Goal: Task Accomplishment & Management: Manage account settings

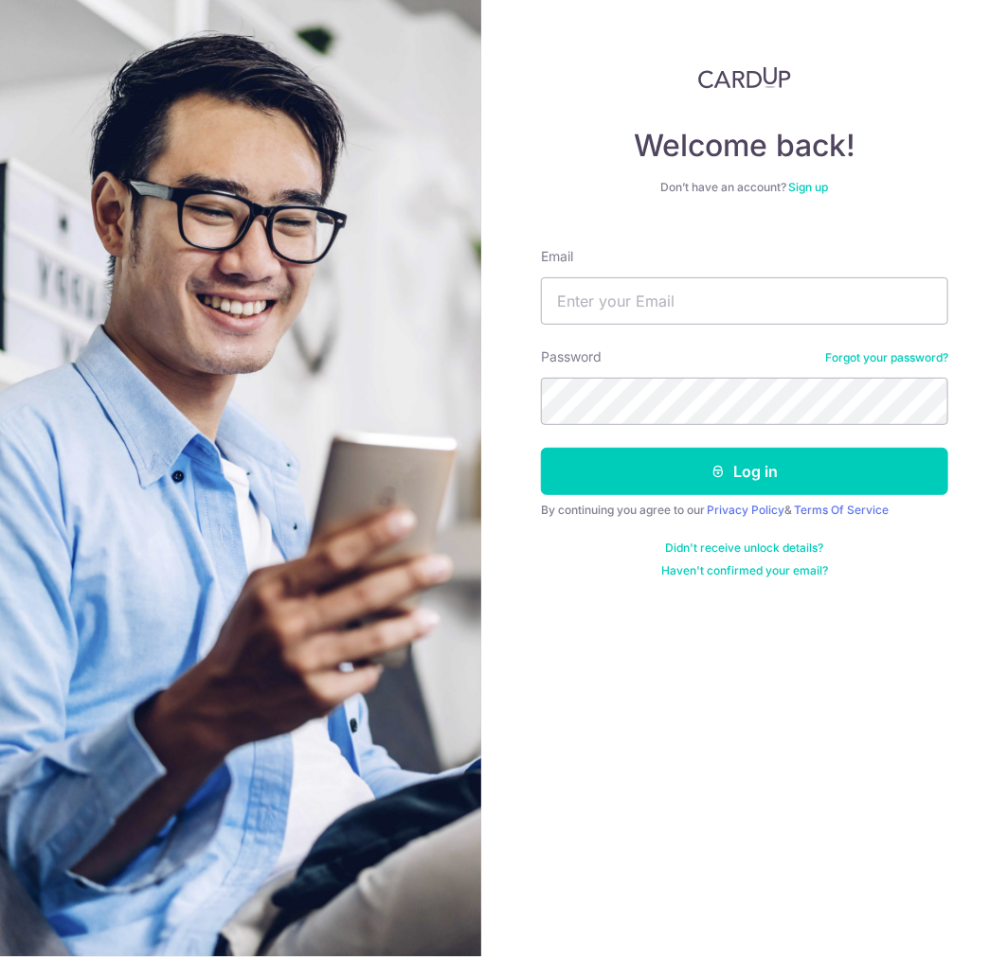
click at [584, 313] on body "Welcome back! Don’t have an account? Sign up Email Password Forgot your passwor…" at bounding box center [504, 478] width 1008 height 957
click at [687, 296] on input "Email" at bounding box center [744, 300] width 407 height 47
paste input "[EMAIL_ADDRESS][DOMAIN_NAME]"
type input "[EMAIL_ADDRESS][DOMAIN_NAME]"
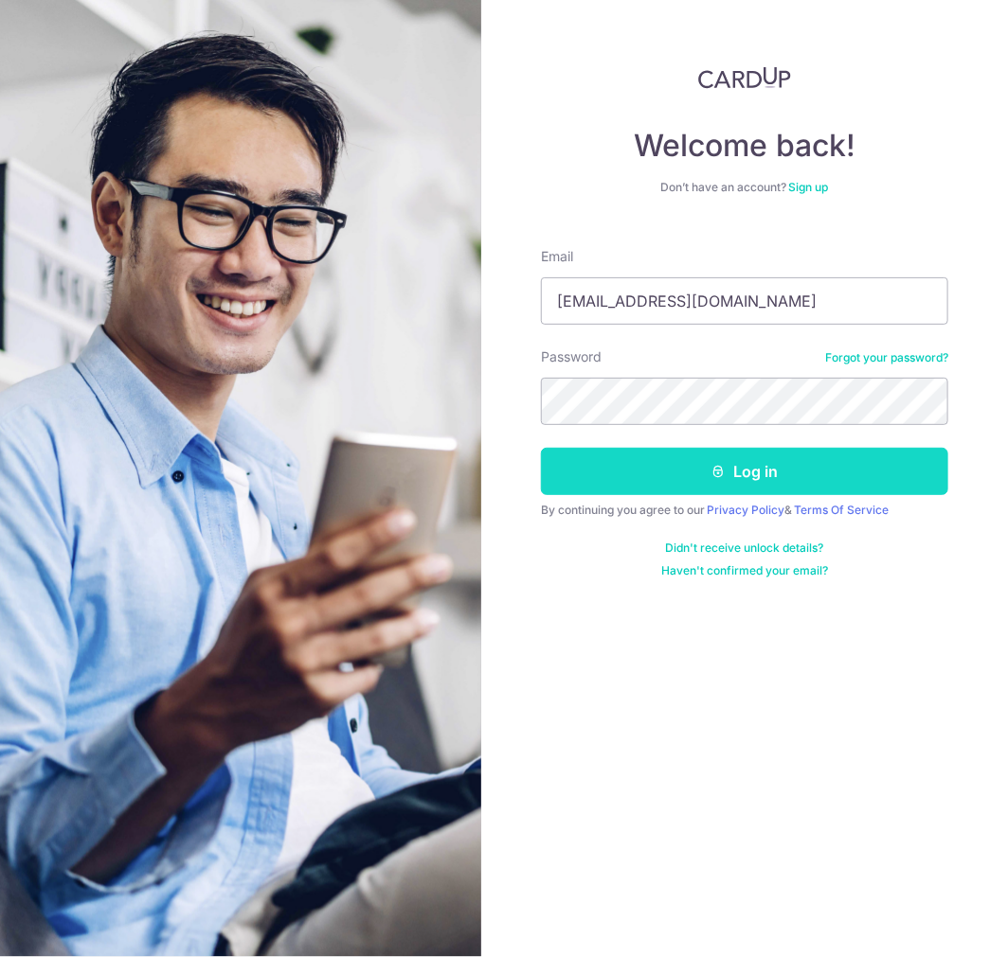
click at [687, 480] on button "Log in" at bounding box center [744, 471] width 407 height 47
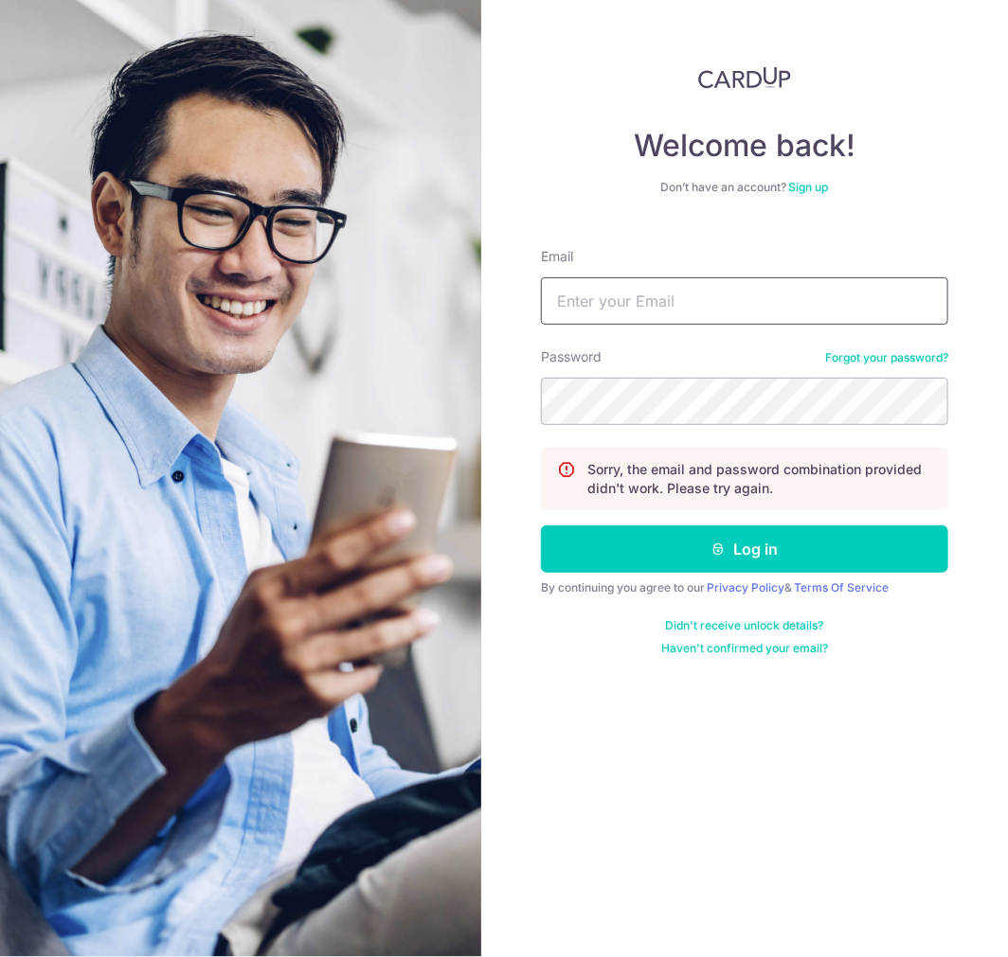
click at [848, 306] on input "Email" at bounding box center [744, 300] width 407 height 47
paste input "[EMAIL_ADDRESS][DOMAIN_NAME]"
type input "[EMAIL_ADDRESS][DOMAIN_NAME]"
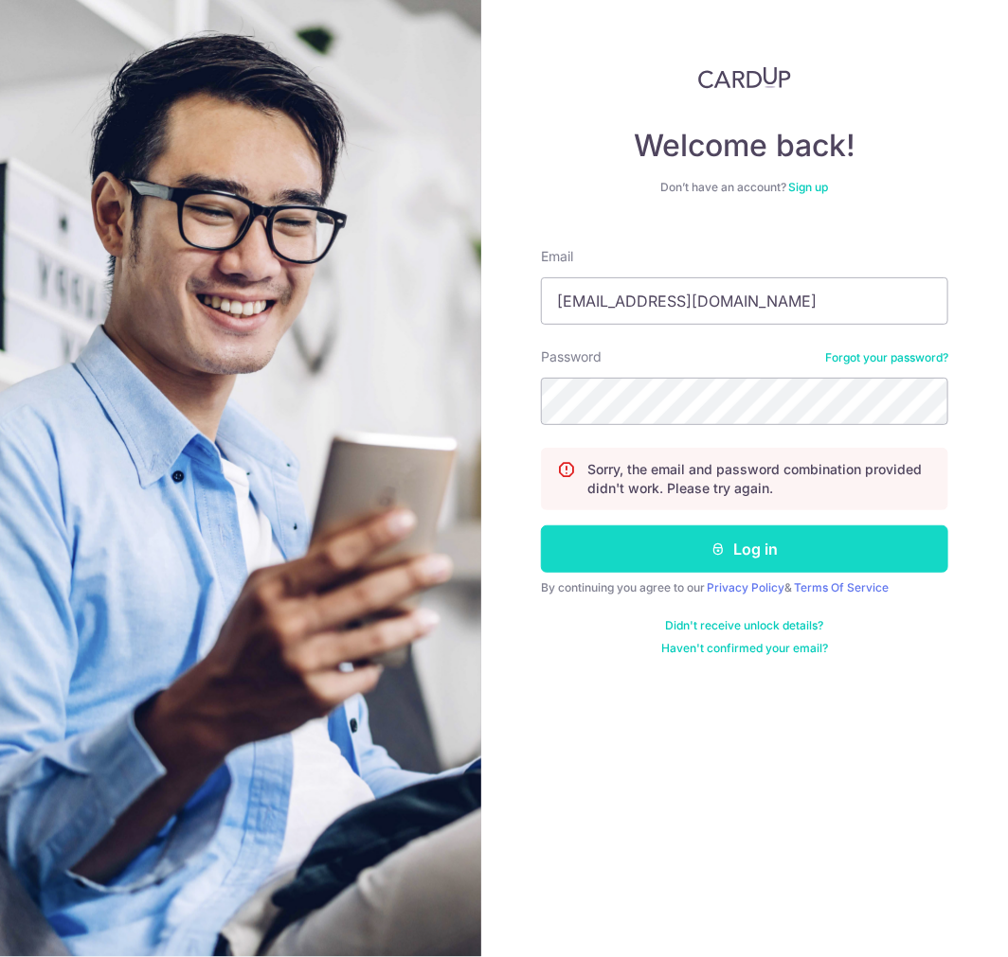
click at [761, 542] on button "Log in" at bounding box center [744, 549] width 407 height 47
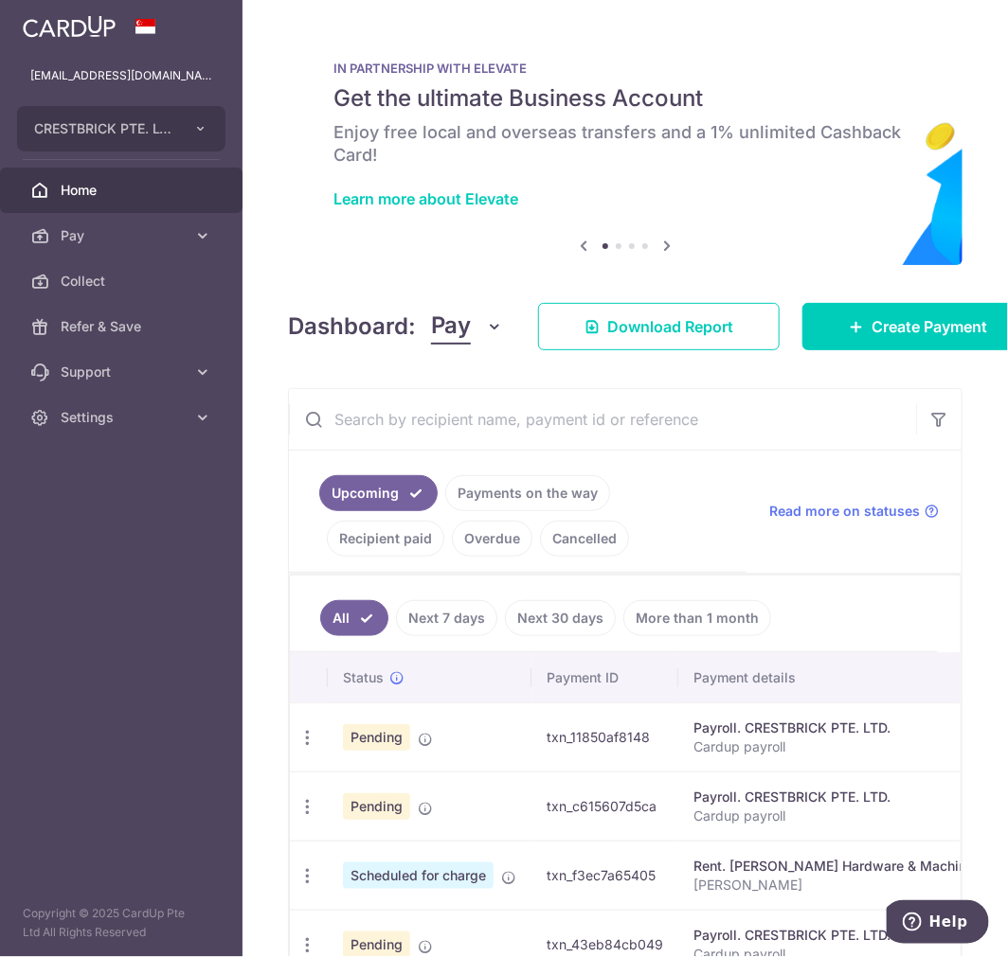
scroll to position [210, 0]
